Goal: Transaction & Acquisition: Purchase product/service

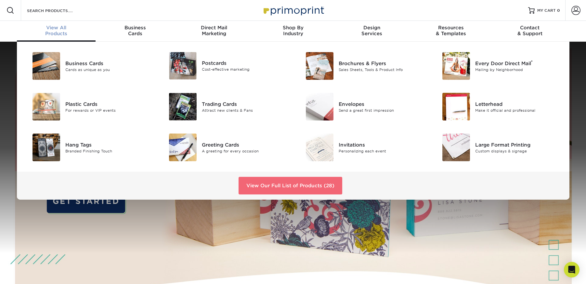
click at [291, 185] on link "View Our Full List of Products (28)" at bounding box center [291, 186] width 104 height 18
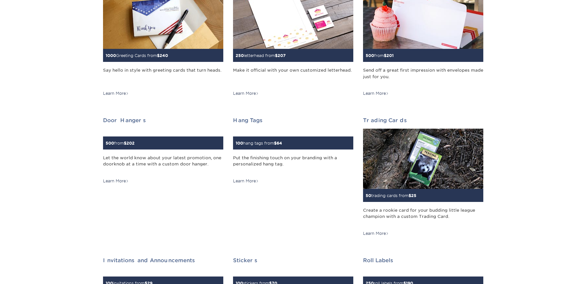
scroll to position [424, 0]
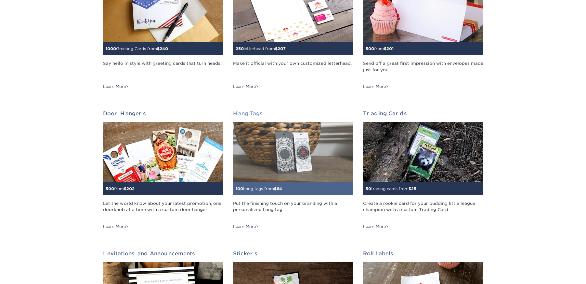
click at [277, 190] on span "$" at bounding box center [275, 188] width 3 height 5
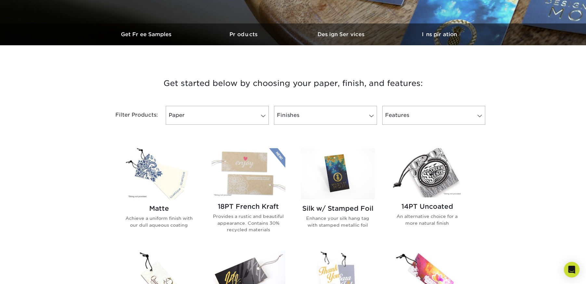
scroll to position [208, 0]
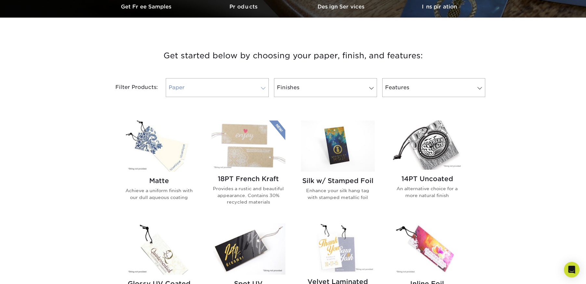
click at [260, 90] on span at bounding box center [263, 88] width 9 height 5
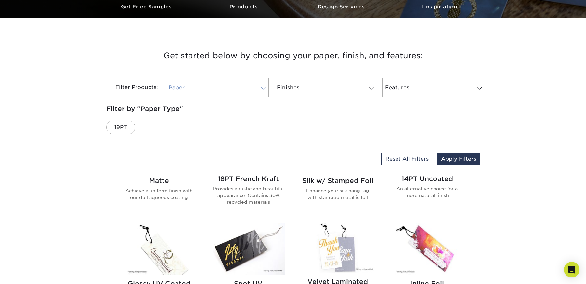
click at [260, 90] on span at bounding box center [263, 88] width 9 height 5
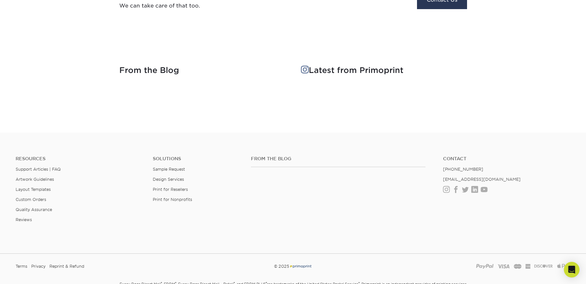
scroll to position [921, 0]
click at [41, 189] on link "Layout Templates" at bounding box center [33, 188] width 35 height 5
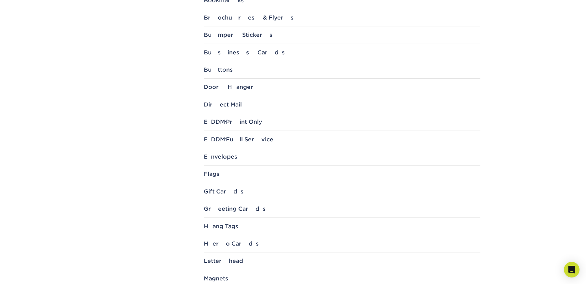
scroll to position [366, 0]
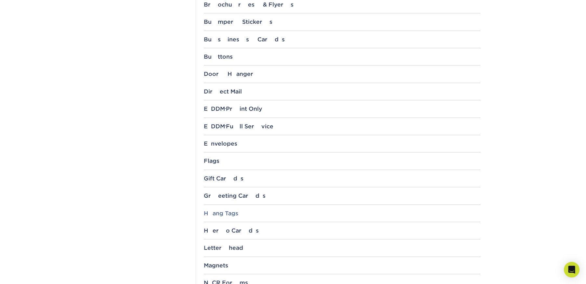
click at [226, 214] on div "Hang Tags" at bounding box center [342, 213] width 277 height 7
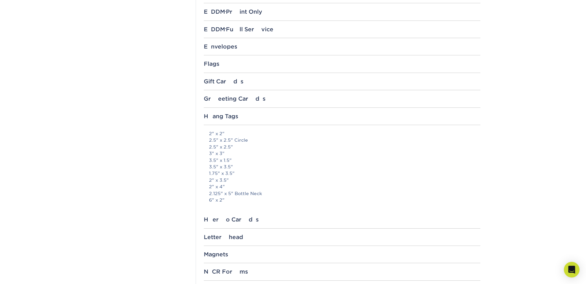
scroll to position [464, 0]
click at [219, 179] on link "2" x 3.5"" at bounding box center [219, 179] width 20 height 5
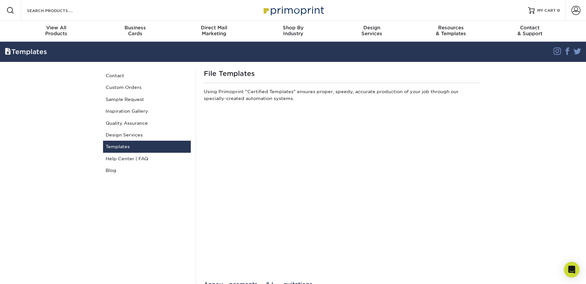
scroll to position [1, 0]
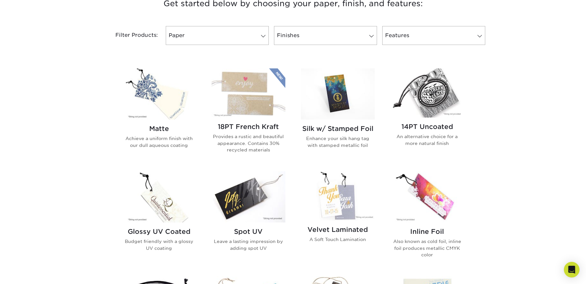
scroll to position [255, 0]
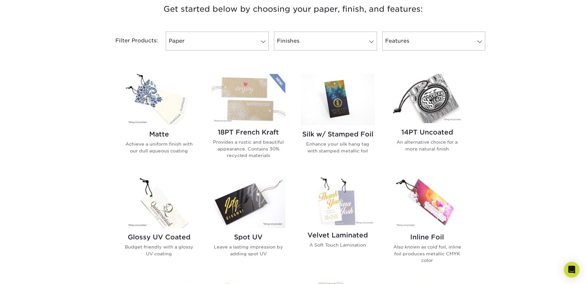
click at [169, 108] on img at bounding box center [159, 99] width 74 height 51
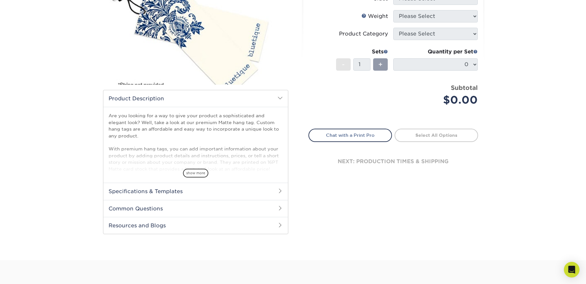
scroll to position [109, 0]
click at [281, 191] on span at bounding box center [280, 189] width 5 height 5
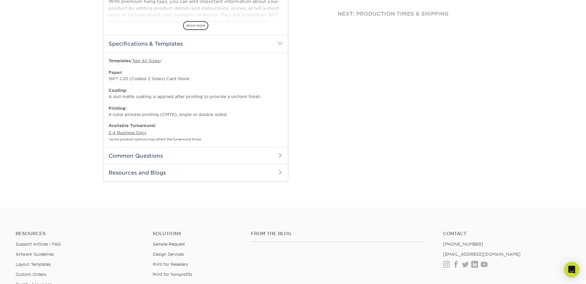
scroll to position [255, 0]
click at [280, 156] on span at bounding box center [280, 156] width 5 height 5
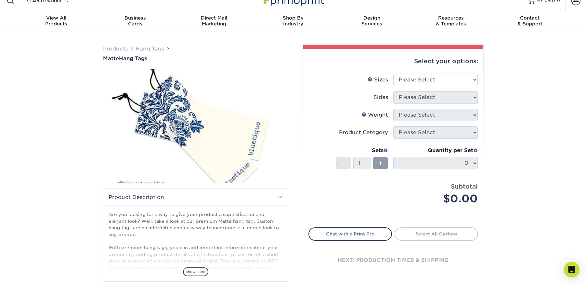
scroll to position [0, 0]
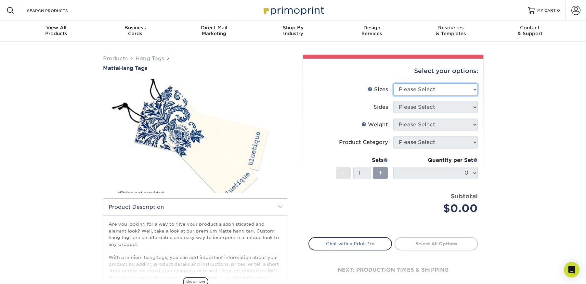
click at [451, 89] on select "Please Select 1.5" x 3.5" 1.75" x 3.5" 2" x 2" 2" x 3.5" 2" x 4" 2" x 6" 2.5" x…" at bounding box center [436, 89] width 85 height 12
select select "2.00x3.50"
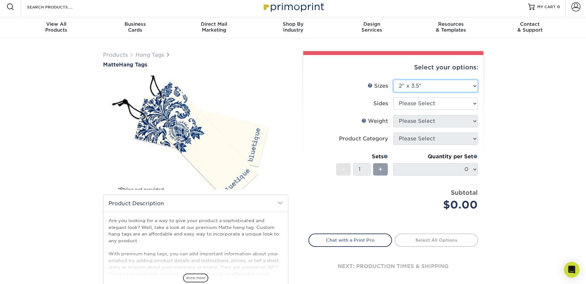
click at [473, 84] on select "Please Select 1.5" x 3.5" 1.75" x 3.5" 2" x 2" 2" x 3.5" 2" x 4" 2" x 6" 2.5" x…" at bounding box center [436, 86] width 85 height 12
click at [473, 104] on select "Please Select Print Both Sides Print Front Only" at bounding box center [436, 103] width 85 height 12
select select "13abbda7-1d64-4f25-8bb2-c179b224825d"
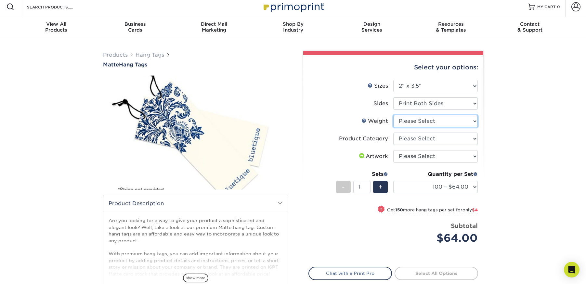
click at [470, 120] on select "Please Select 16PT" at bounding box center [436, 121] width 85 height 12
select select "16PT"
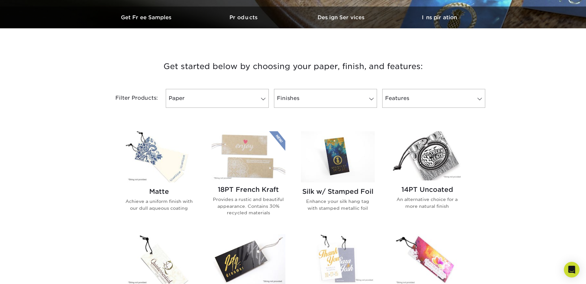
scroll to position [197, 0]
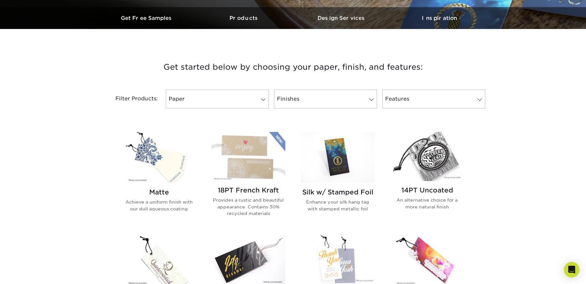
click at [173, 171] on img at bounding box center [159, 157] width 74 height 51
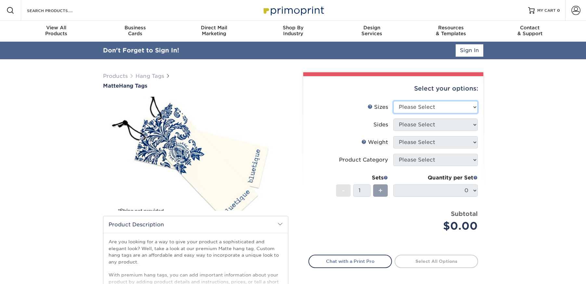
click at [469, 103] on select "Please Select 1.5" x 3.5" 1.75" x 3.5" 2" x 2" 2" x 3.5" 2" x 4" 2" x 6" 2.5" x…" at bounding box center [436, 107] width 85 height 12
select select "2.00x3.50"
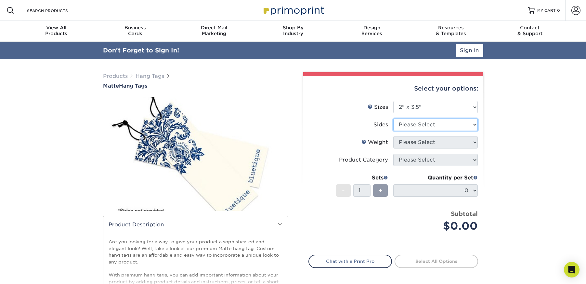
click at [471, 126] on select "Please Select Print Both Sides Print Front Only" at bounding box center [436, 124] width 85 height 12
select select "13abbda7-1d64-4f25-8bb2-c179b224825d"
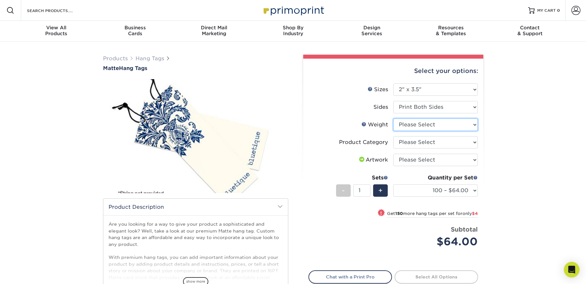
click at [471, 125] on select "Please Select 16PT" at bounding box center [436, 124] width 85 height 12
select select "16PT"
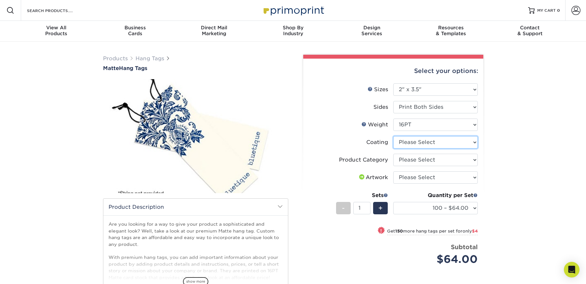
click at [474, 145] on select at bounding box center [436, 142] width 85 height 12
select select "121bb7b5-3b4d-429f-bd8d-bbf80e953313"
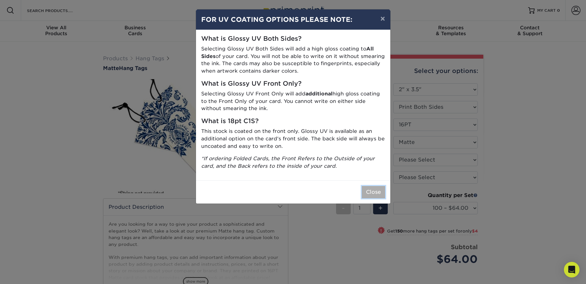
click at [368, 188] on button "Close" at bounding box center [373, 192] width 23 height 12
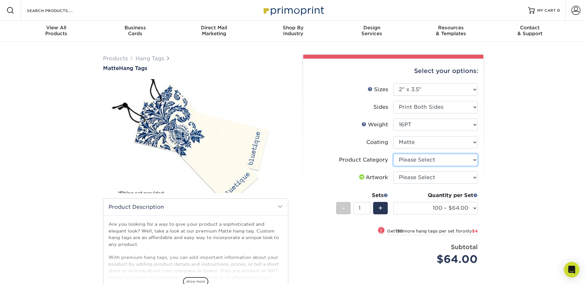
click at [475, 158] on select "Please Select Hang Tags" at bounding box center [436, 160] width 85 height 12
select select "428aa75b-4ae7-4398-9e0a-74f4b33909ed"
click at [475, 177] on select "Please Select I will upload files I need a design - $75" at bounding box center [436, 177] width 85 height 12
select select "upload"
click at [475, 208] on select "100 – $64.00 250 – $68.00 500 – $71.00 1000 – $82.00 2500 – $189.00 5000 – $316…" at bounding box center [436, 208] width 85 height 12
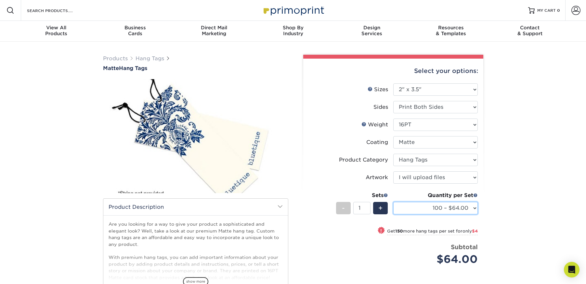
select select "250 – $68.00"
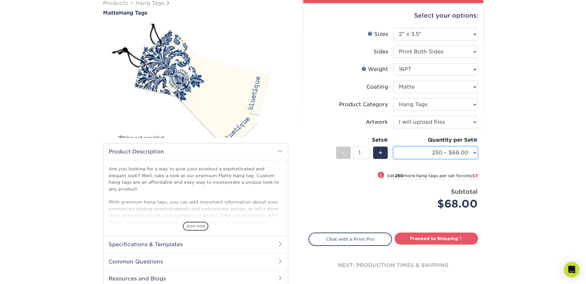
scroll to position [56, 0]
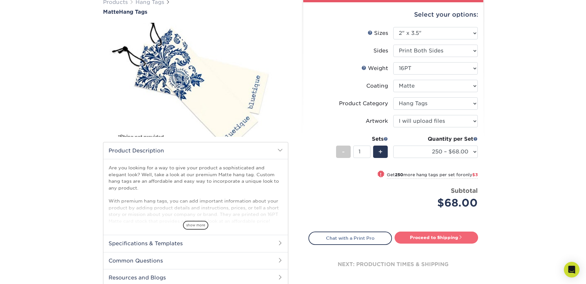
click at [435, 238] on link "Proceed to Shipping" at bounding box center [437, 237] width 84 height 12
type input "Set 1"
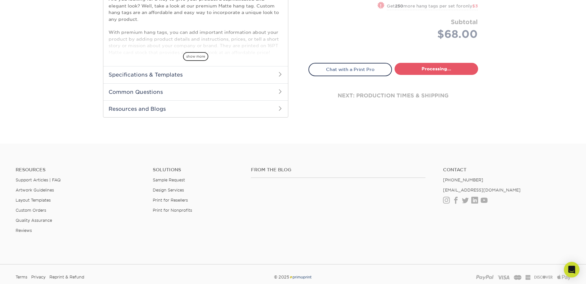
select select "5a8129e7-6d1e-4f3b-9111-a4b80cd7e23b"
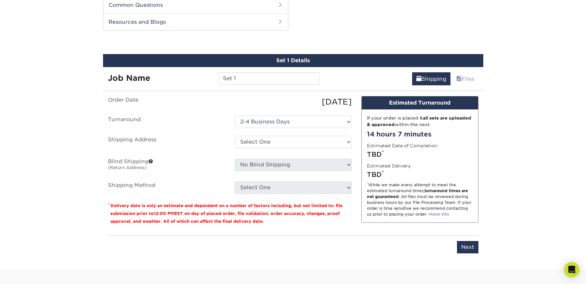
scroll to position [316, 0]
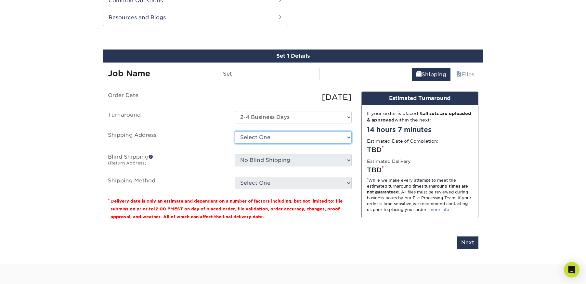
click at [345, 138] on select "Select One + Add New Address - Login" at bounding box center [293, 137] width 117 height 12
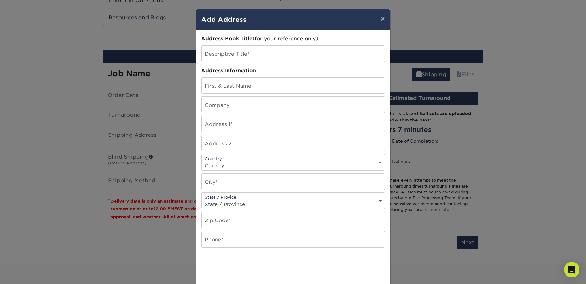
click at [168, 110] on div "× Add Address Address Book Title (for your reference only) Descriptive Title* A…" at bounding box center [293, 142] width 586 height 284
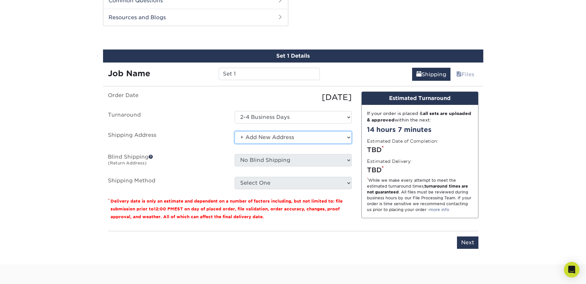
click at [324, 138] on select "Select One + Add New Address - Login" at bounding box center [293, 137] width 117 height 12
click at [270, 139] on select "Select One + Add New Address - Login" at bounding box center [293, 137] width 117 height 12
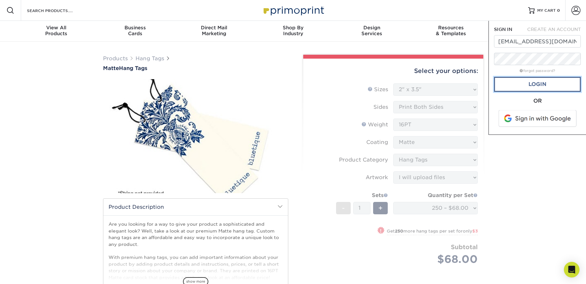
click at [543, 86] on link "Login" at bounding box center [537, 84] width 87 height 15
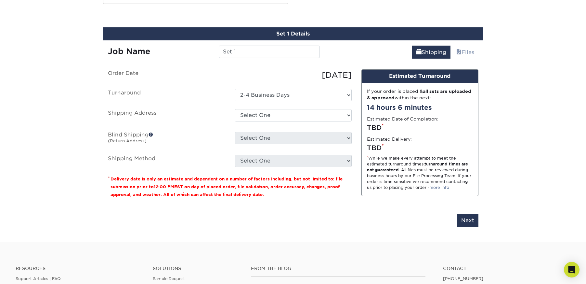
scroll to position [336, 0]
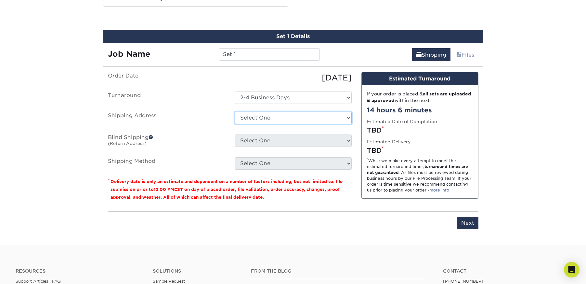
click at [348, 117] on select "Select One [STREET_ADDRESS][GEOGRAPHIC_DATA][US_STATE][STREET_ADDRESS][GEOGRAPH…" at bounding box center [293, 118] width 117 height 12
select select "12593"
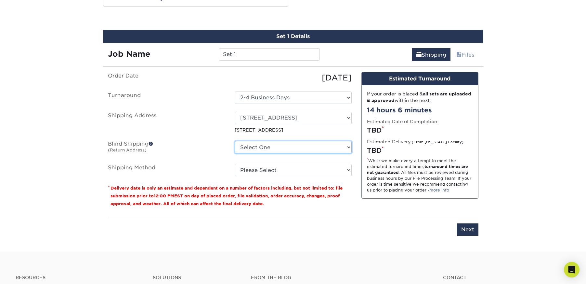
click at [348, 146] on select "Select One [STREET_ADDRESS][GEOGRAPHIC_DATA][US_STATE][STREET_ADDRESS][GEOGRAPH…" at bounding box center [293, 147] width 117 height 12
click at [151, 142] on span at bounding box center [151, 143] width 5 height 5
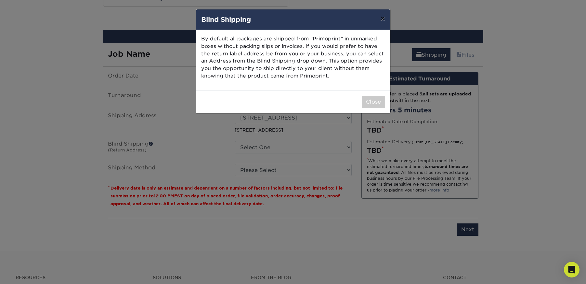
click at [383, 18] on button "×" at bounding box center [382, 18] width 15 height 18
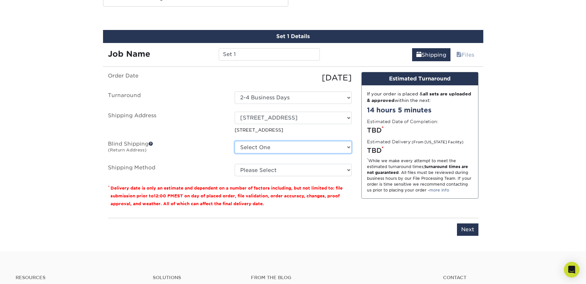
click at [348, 146] on select "Select One [STREET_ADDRESS][GEOGRAPHIC_DATA][US_STATE][STREET_ADDRESS][GEOGRAPH…" at bounding box center [293, 147] width 117 height 12
select select "12593"
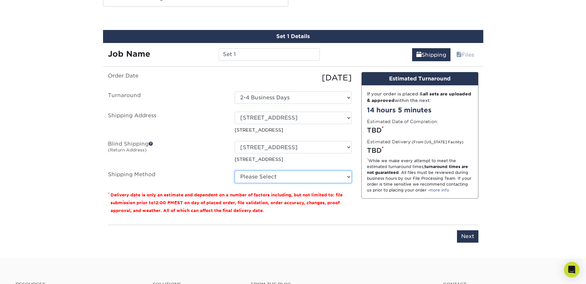
click at [347, 175] on select "Please Select Ground Shipping (+$24.40) 3 Day Shipping Service (+$31.17) 2 Day …" at bounding box center [293, 176] width 117 height 12
select select "03"
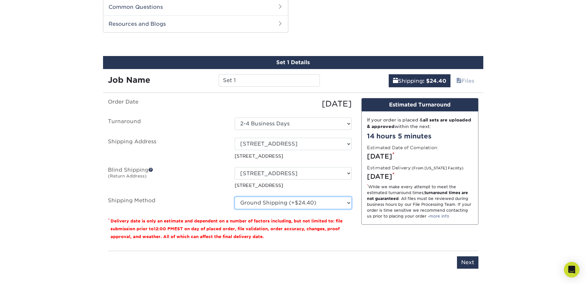
scroll to position [307, 0]
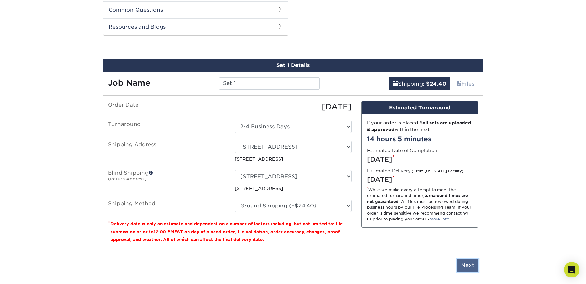
click at [471, 264] on input "Next" at bounding box center [467, 265] width 21 height 12
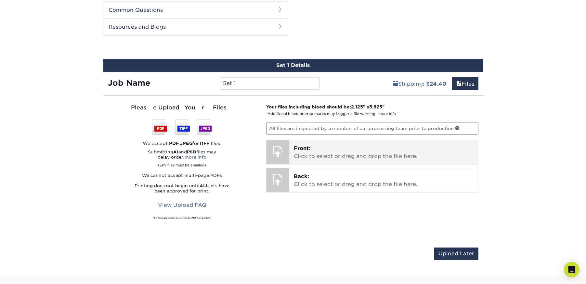
click at [350, 152] on p "Front: Click to select or drag and drop the file here." at bounding box center [384, 152] width 180 height 16
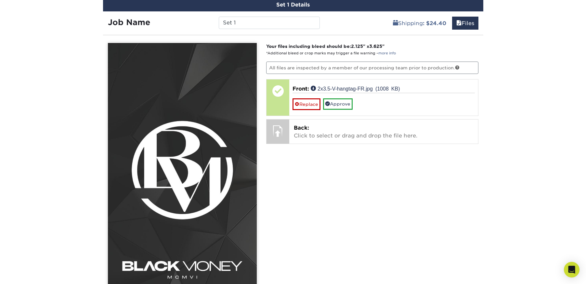
scroll to position [366, 0]
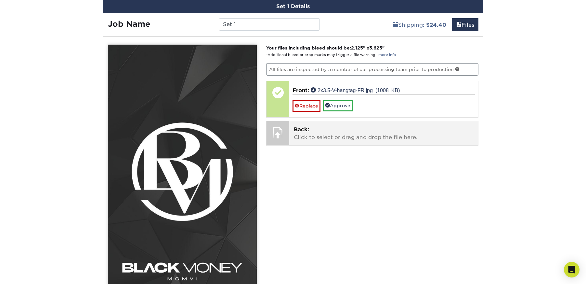
click at [299, 128] on span "Back:" at bounding box center [301, 129] width 15 height 6
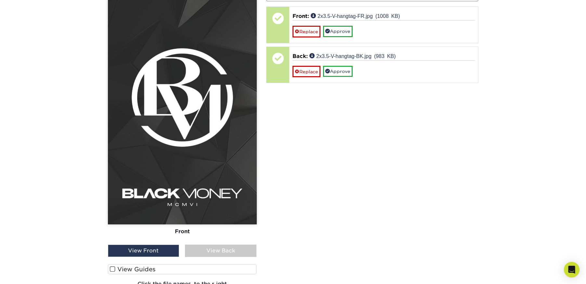
scroll to position [450, 0]
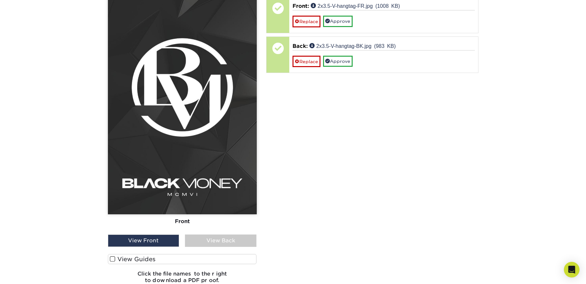
click at [114, 257] on span at bounding box center [113, 259] width 6 height 6
click at [0, 0] on input "View Guides" at bounding box center [0, 0] width 0 height 0
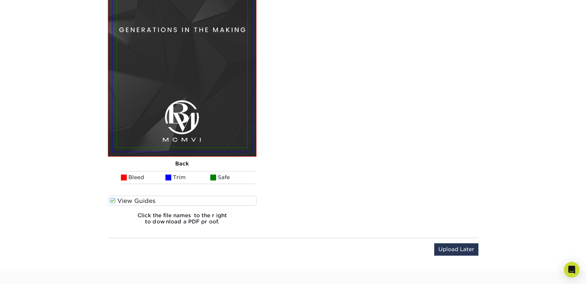
scroll to position [776, 0]
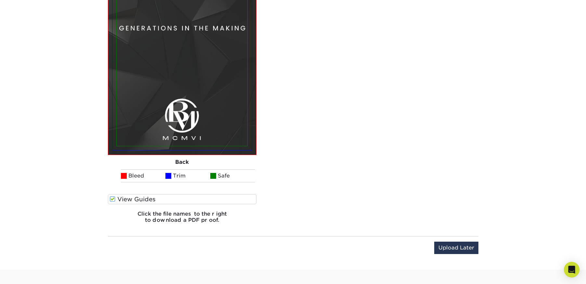
click at [115, 197] on span at bounding box center [113, 199] width 6 height 6
click at [0, 0] on input "View Guides" at bounding box center [0, 0] width 0 height 0
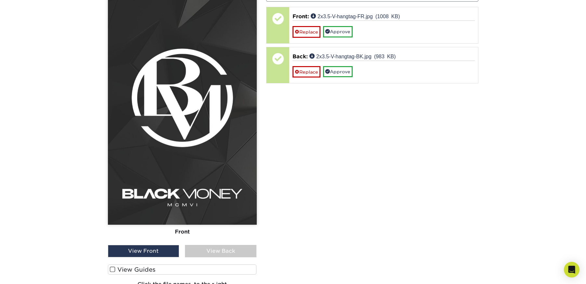
scroll to position [440, 0]
click at [215, 248] on div "View Back" at bounding box center [221, 250] width 72 height 12
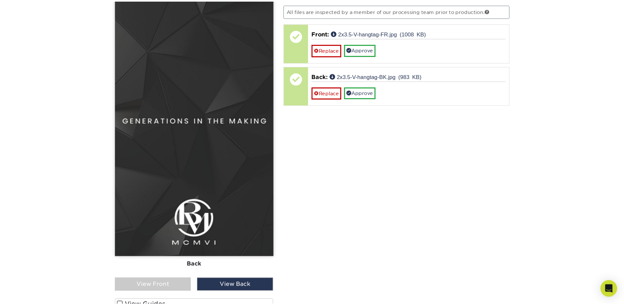
scroll to position [416, 0]
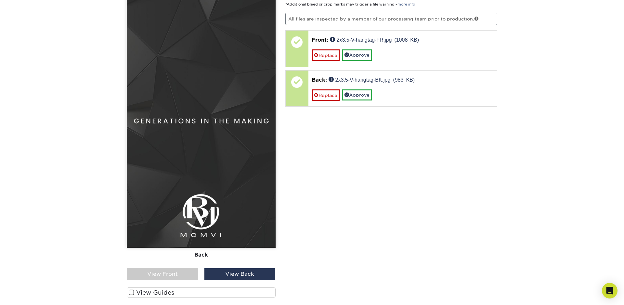
click at [168, 275] on div "View Front" at bounding box center [163, 274] width 72 height 12
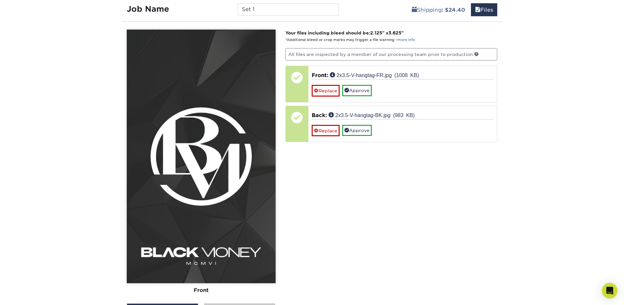
scroll to position [392, 0]
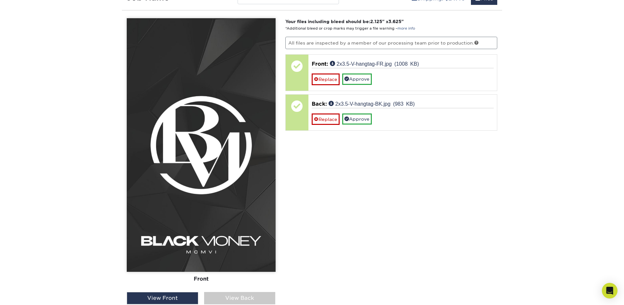
click at [240, 283] on div "View Back" at bounding box center [240, 298] width 72 height 12
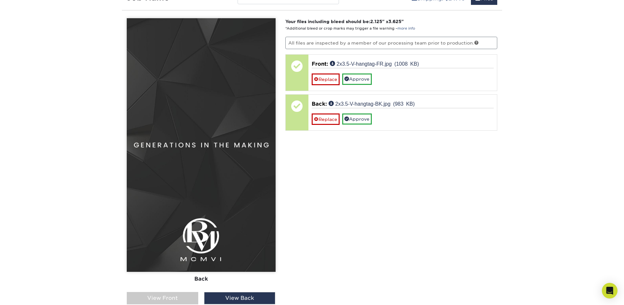
click at [176, 283] on div "View Front" at bounding box center [163, 298] width 72 height 12
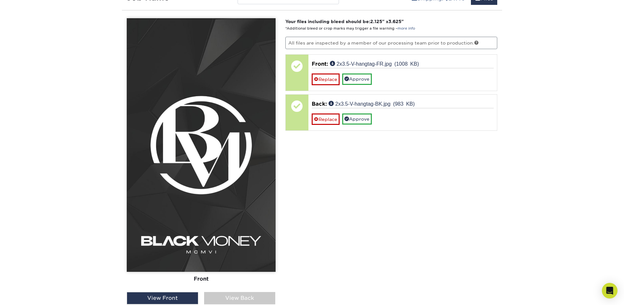
click at [253, 283] on div "View Back" at bounding box center [240, 298] width 72 height 12
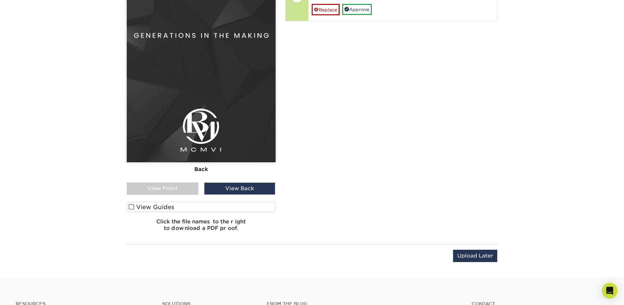
scroll to position [501, 0]
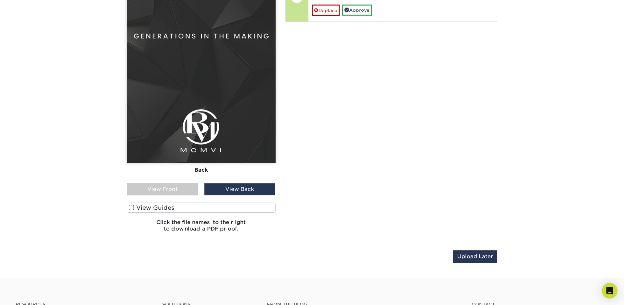
click at [132, 208] on span at bounding box center [132, 208] width 6 height 6
click at [0, 0] on input "View Guides" at bounding box center [0, 0] width 0 height 0
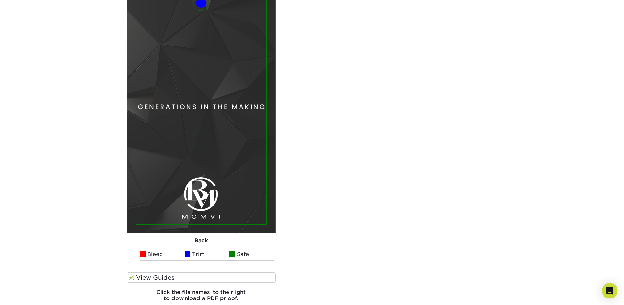
scroll to position [723, 0]
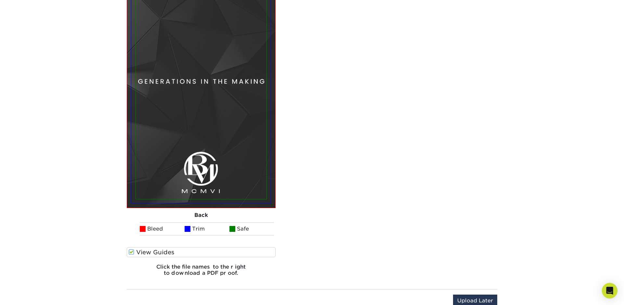
click at [132, 251] on span at bounding box center [132, 252] width 6 height 6
click at [0, 0] on input "View Guides" at bounding box center [0, 0] width 0 height 0
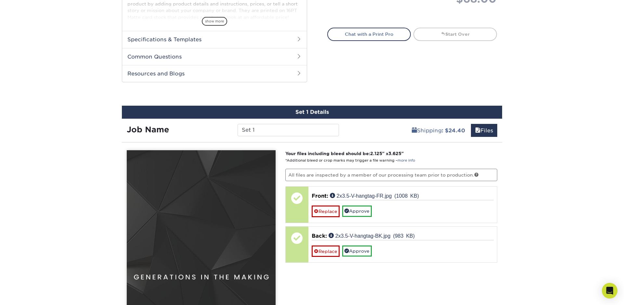
scroll to position [263, 0]
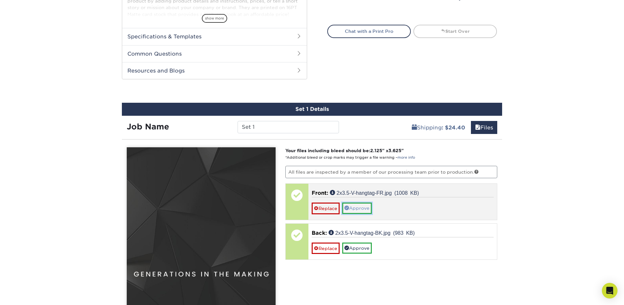
click at [362, 208] on link "Approve" at bounding box center [357, 208] width 30 height 11
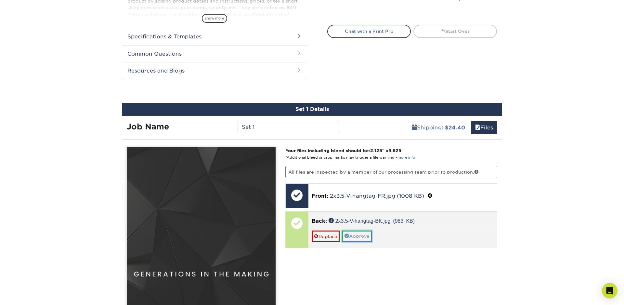
click at [356, 234] on link "Approve" at bounding box center [357, 236] width 30 height 11
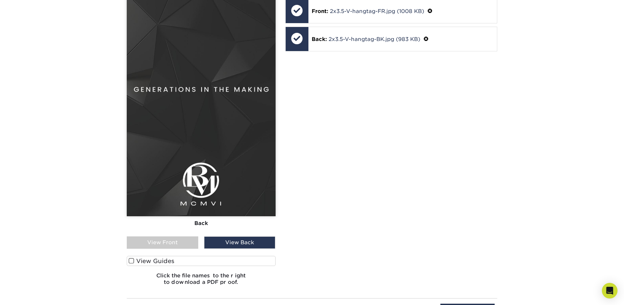
scroll to position [442, 0]
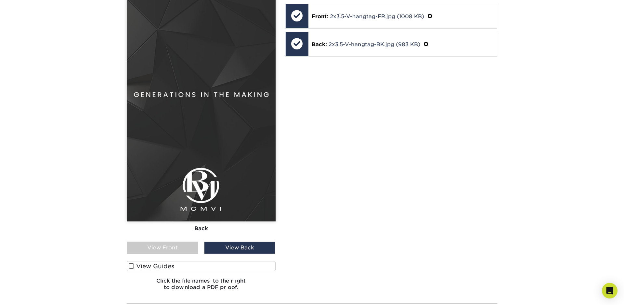
click at [173, 249] on div "View Front" at bounding box center [163, 248] width 72 height 12
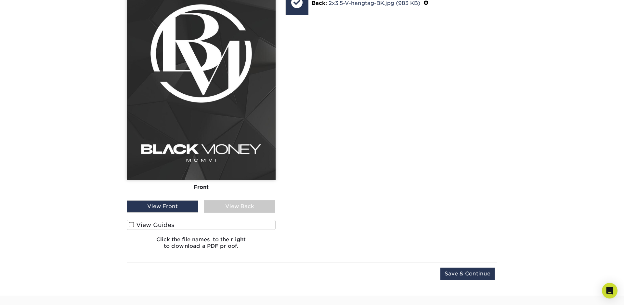
scroll to position [485, 0]
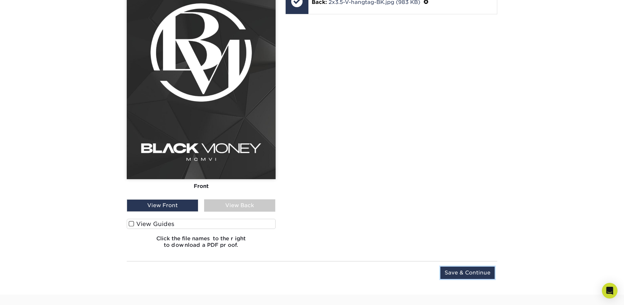
click at [469, 270] on input "Save & Continue" at bounding box center [468, 273] width 54 height 12
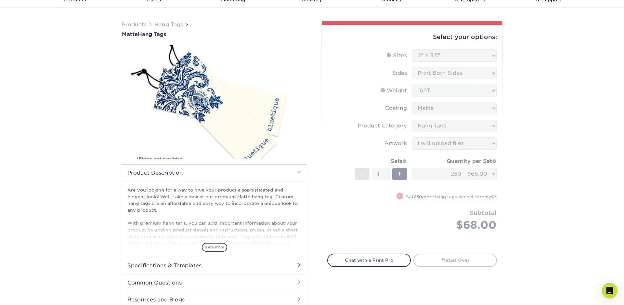
scroll to position [34, 0]
click at [348, 204] on form "Sizes Help Sizes Please Select 1.5" x 3.5" 1.75" x 3.5" 2" x 2" 2" x 3.5" 2" x …" at bounding box center [413, 148] width 170 height 197
click at [398, 172] on form "Sizes Help Sizes Please Select 1.5" x 3.5" 1.75" x 3.5" 2" x 2" 2" x 3.5" 2" x …" at bounding box center [413, 148] width 170 height 197
click at [442, 174] on form "Sizes Help Sizes Please Select 1.5" x 3.5" 1.75" x 3.5" 2" x 2" 2" x 3.5" 2" x …" at bounding box center [413, 148] width 170 height 197
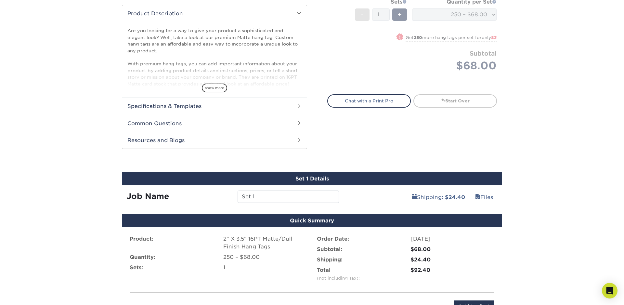
scroll to position [194, 0]
